Goal: Transaction & Acquisition: Purchase product/service

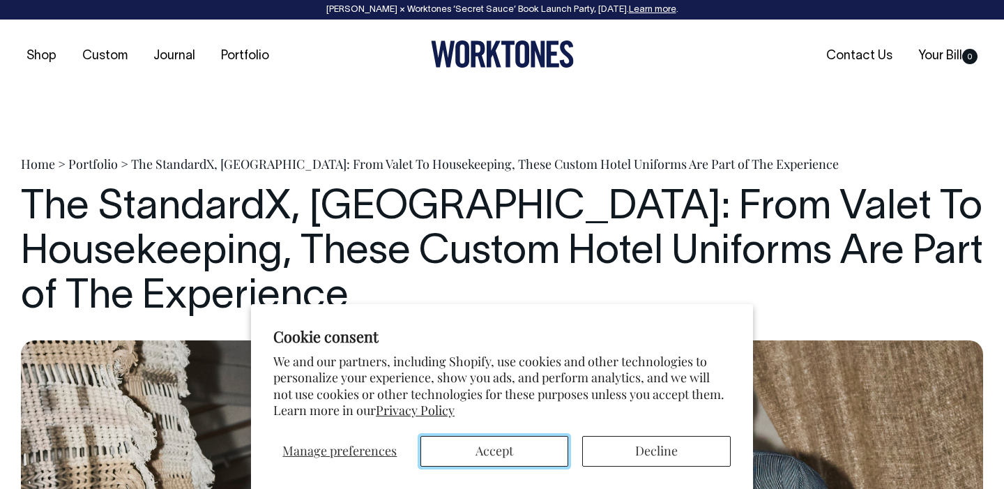
click at [532, 455] on button "Accept" at bounding box center [494, 451] width 149 height 31
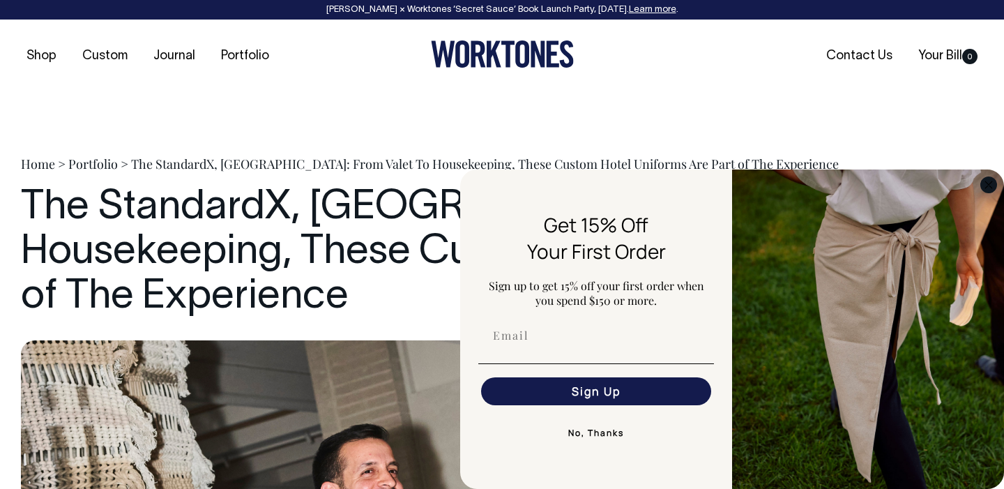
click at [991, 185] on circle "Close dialog" at bounding box center [989, 184] width 16 height 16
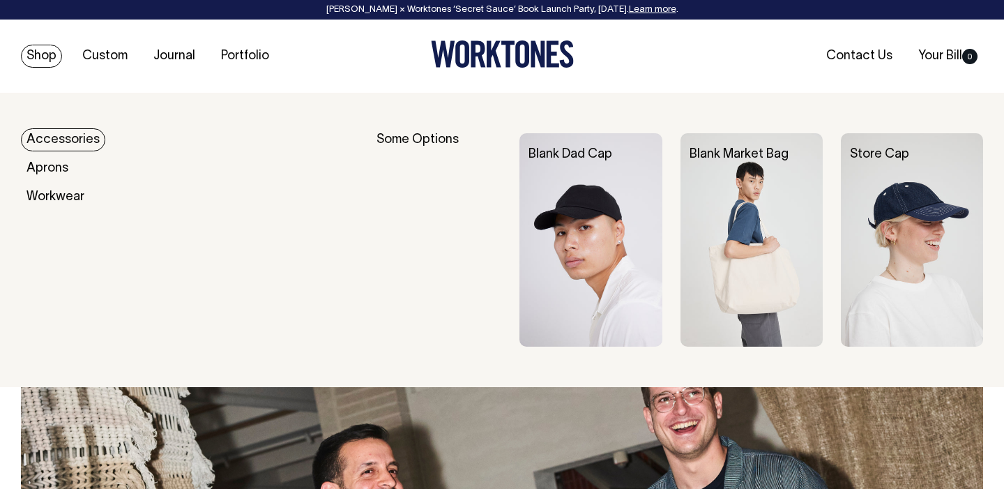
click at [38, 57] on link "Shop" at bounding box center [41, 56] width 41 height 23
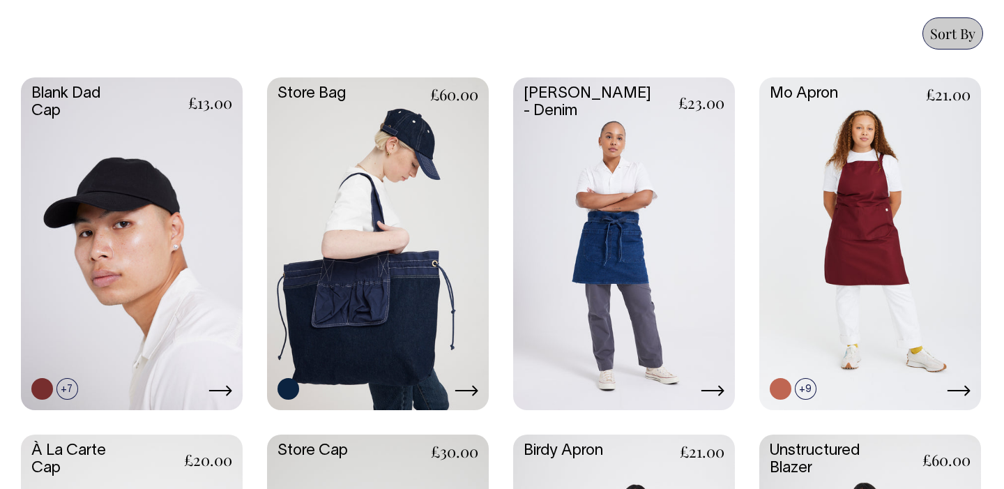
scroll to position [616, 0]
click at [687, 280] on link at bounding box center [624, 242] width 222 height 330
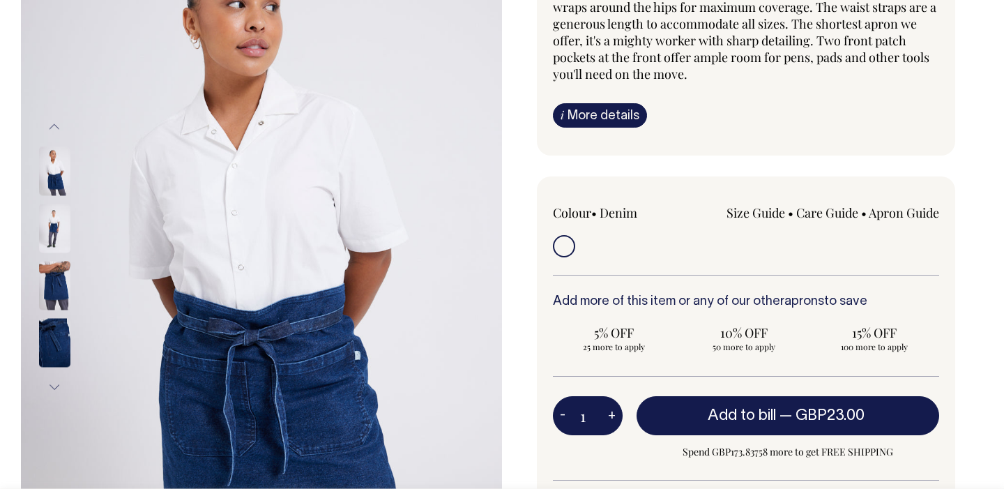
scroll to position [197, 0]
click at [54, 225] on img at bounding box center [54, 228] width 31 height 49
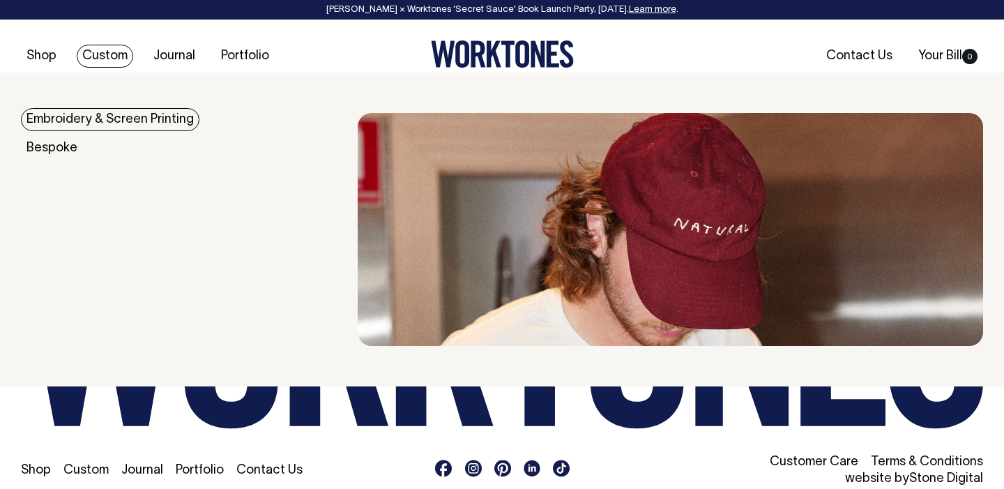
scroll to position [3010, 0]
click at [101, 61] on link "Custom" at bounding box center [105, 56] width 56 height 23
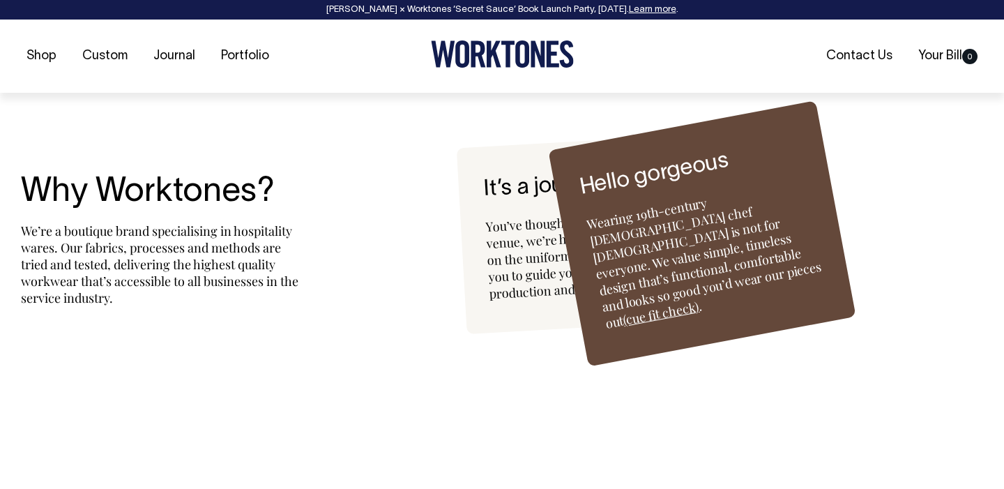
scroll to position [3434, 0]
